Goal: Information Seeking & Learning: Understand process/instructions

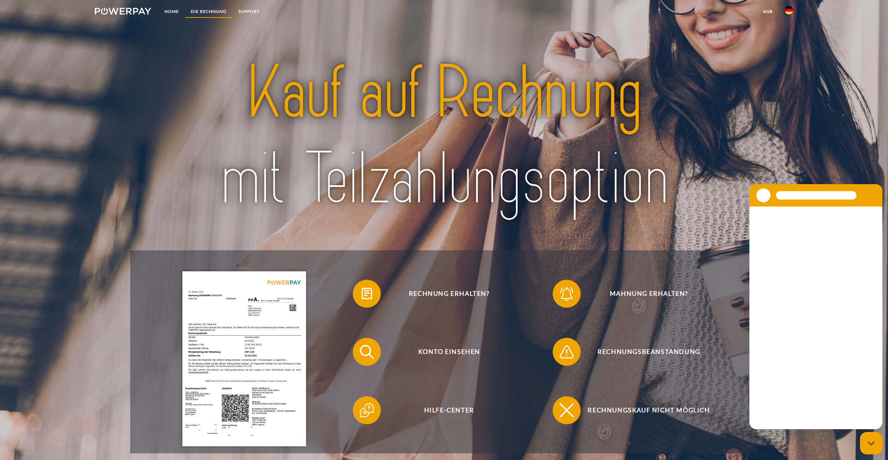
click at [201, 15] on link "DIE RECHNUNG" at bounding box center [209, 11] width 48 height 13
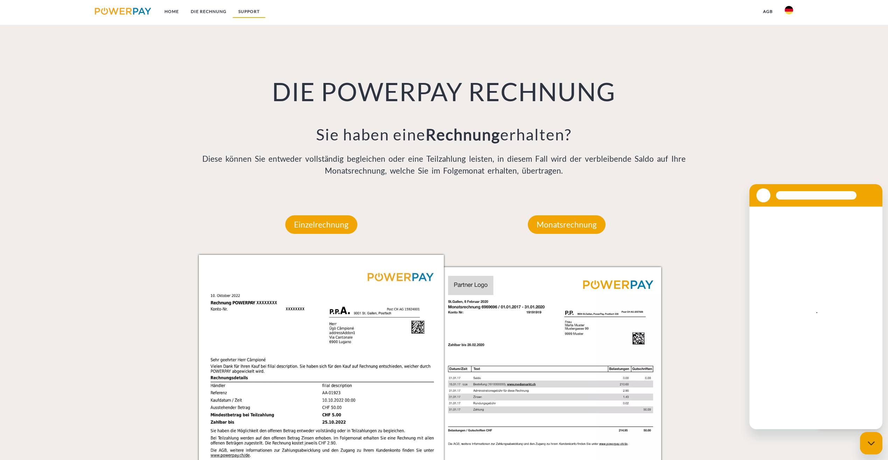
scroll to position [511, 0]
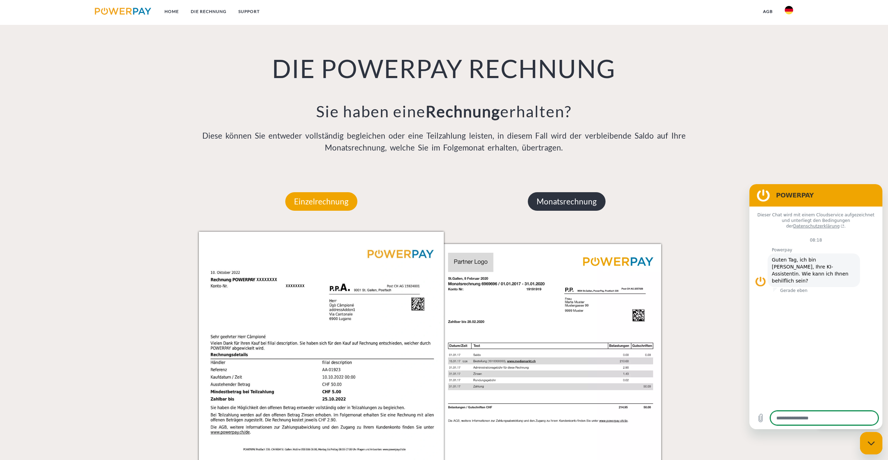
click at [546, 193] on p "Monatsrechnung" at bounding box center [567, 201] width 78 height 19
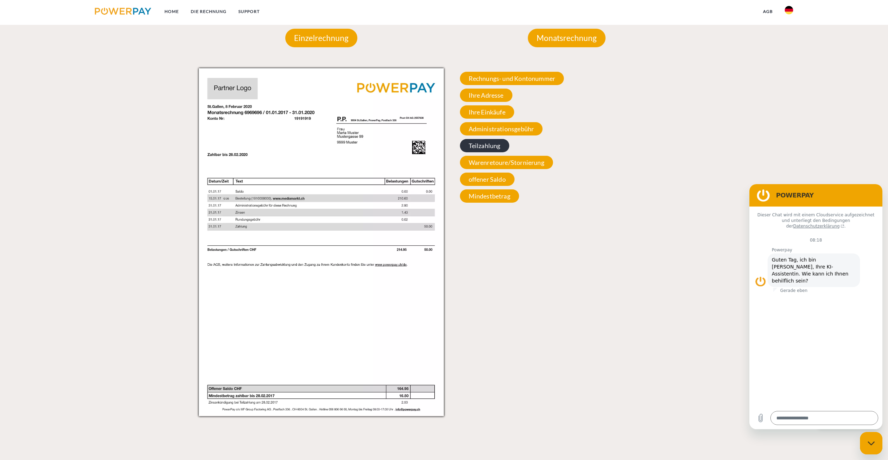
scroll to position [652, 0]
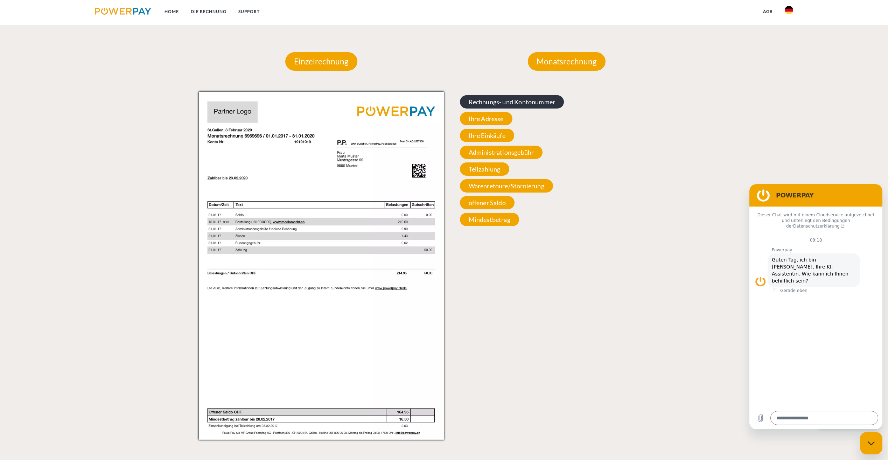
click at [494, 101] on span "Rechnungs- und Kontonummer" at bounding box center [512, 101] width 104 height 13
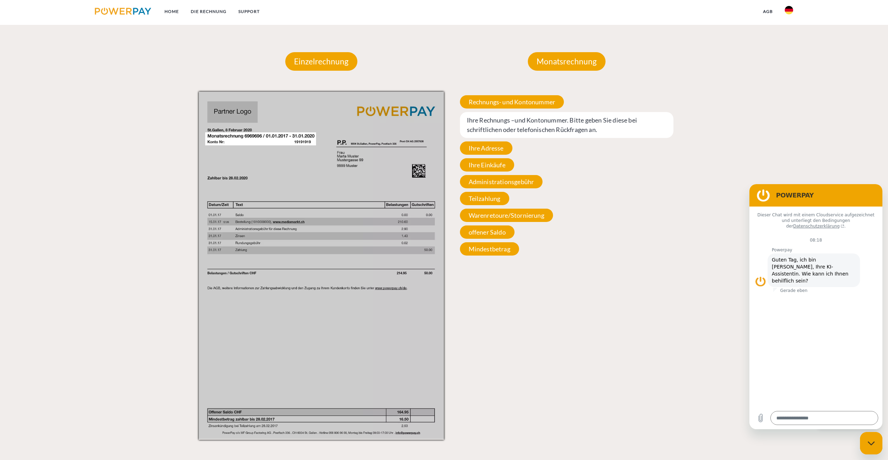
click at [476, 233] on span "offener Saldo" at bounding box center [487, 231] width 55 height 13
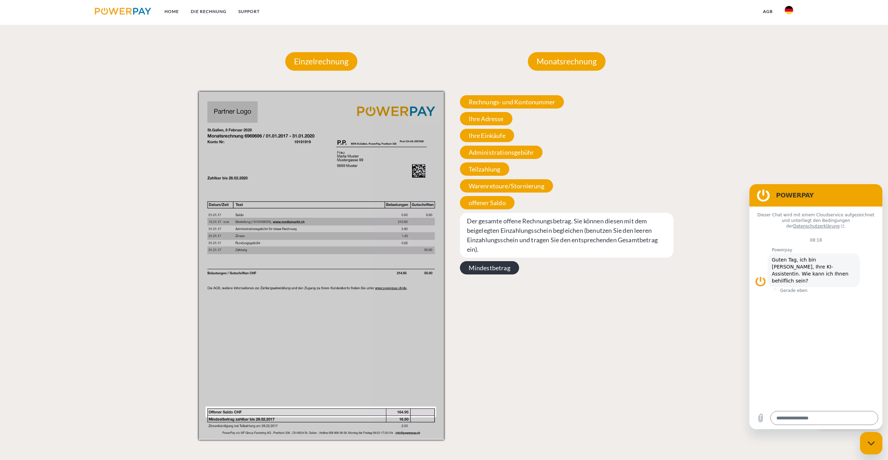
click at [493, 262] on span "Mindestbetrag" at bounding box center [489, 267] width 59 height 13
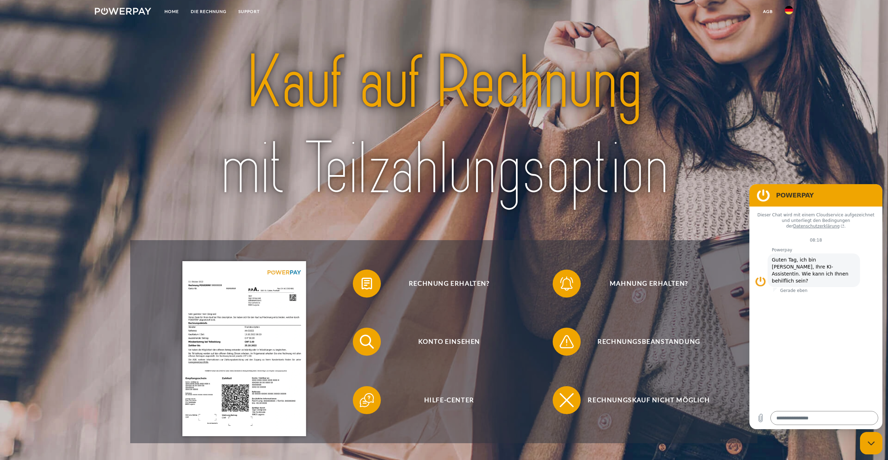
scroll to position [0, 0]
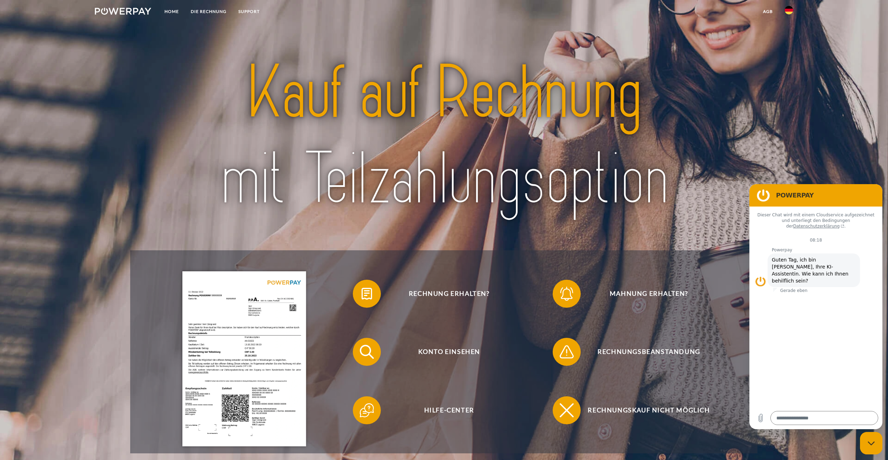
click at [134, 20] on ul "Home DIE RECHNUNG SUPPORT" at bounding box center [177, 12] width 177 height 25
click at [131, 18] on link at bounding box center [123, 12] width 68 height 14
click at [139, 12] on img at bounding box center [123, 11] width 56 height 7
drag, startPoint x: 145, startPoint y: 30, endPoint x: 154, endPoint y: 29, distance: 9.5
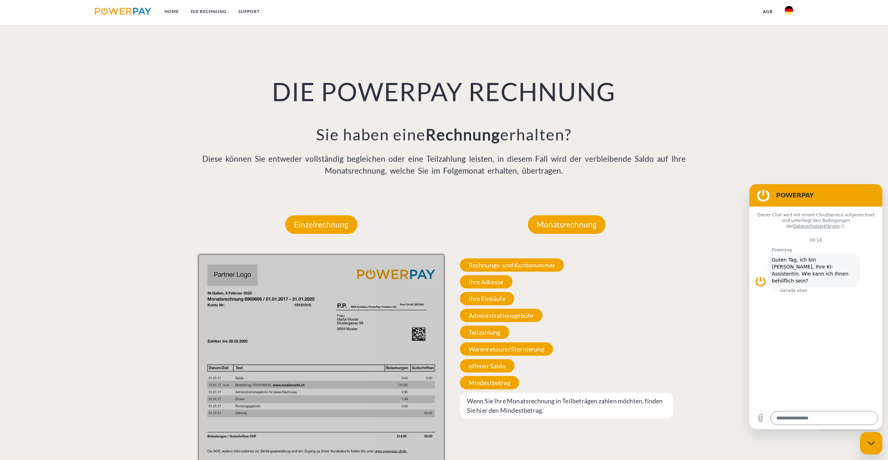
scroll to position [511, 0]
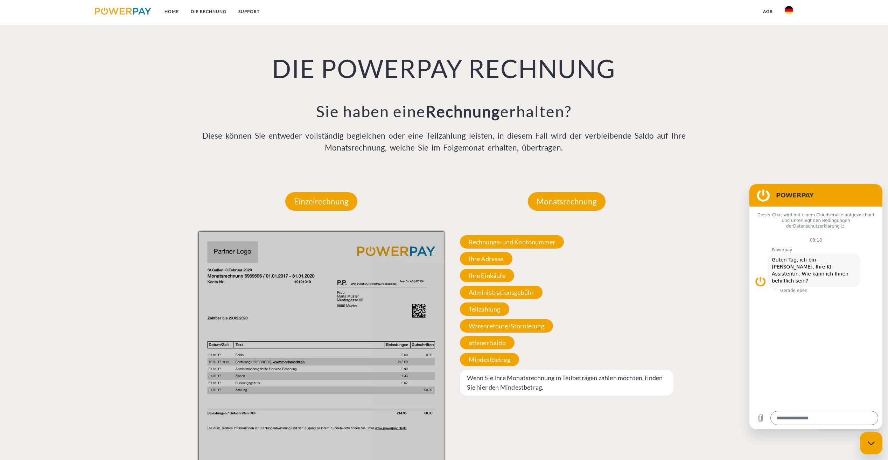
type textarea "*"
